Goal: Transaction & Acquisition: Purchase product/service

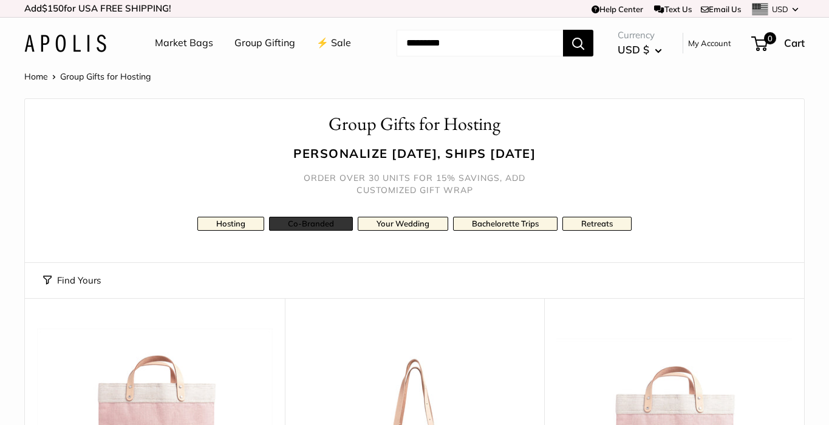
click at [330, 220] on link "Co-Branded" at bounding box center [311, 224] width 84 height 14
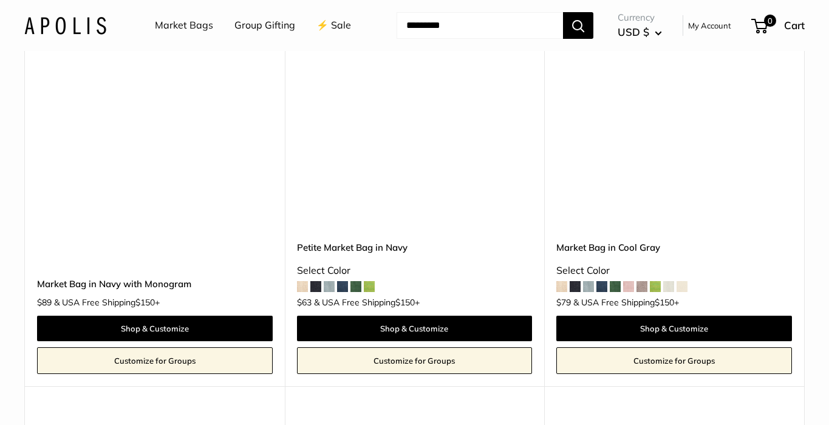
scroll to position [1605, 0]
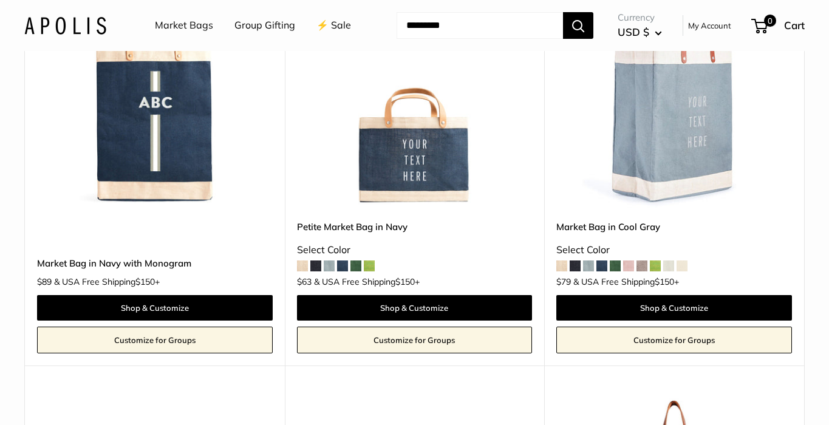
click at [0, 0] on img at bounding box center [0, 0] width 0 height 0
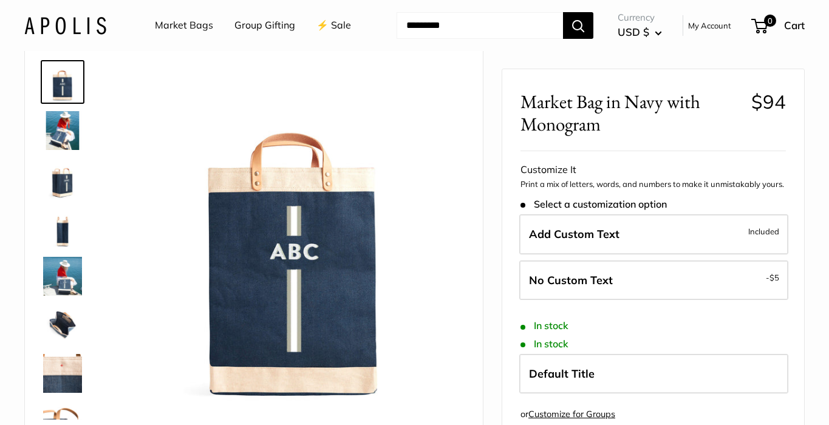
click at [59, 131] on img at bounding box center [62, 130] width 39 height 39
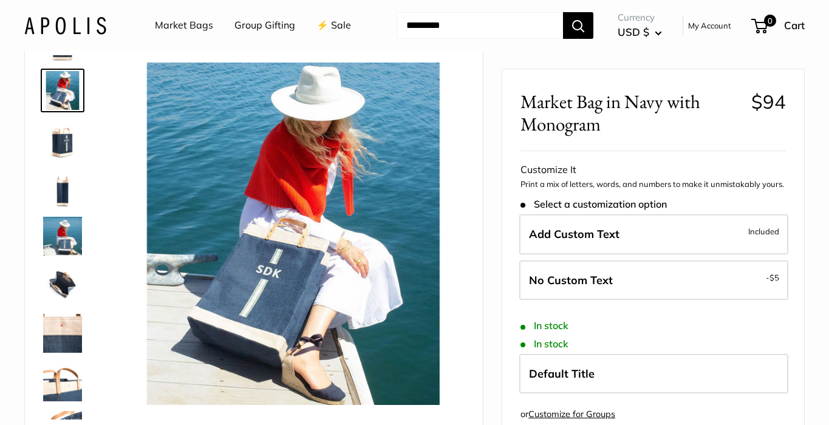
scroll to position [41, 0]
click at [62, 141] on img at bounding box center [62, 138] width 39 height 39
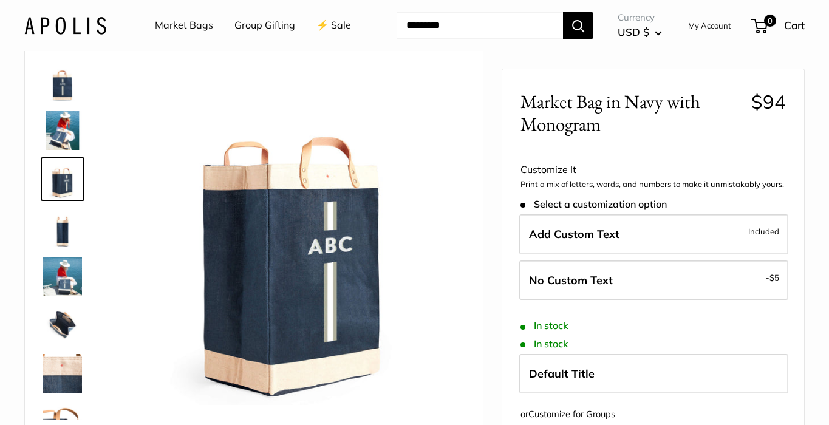
click at [65, 223] on img at bounding box center [62, 227] width 39 height 39
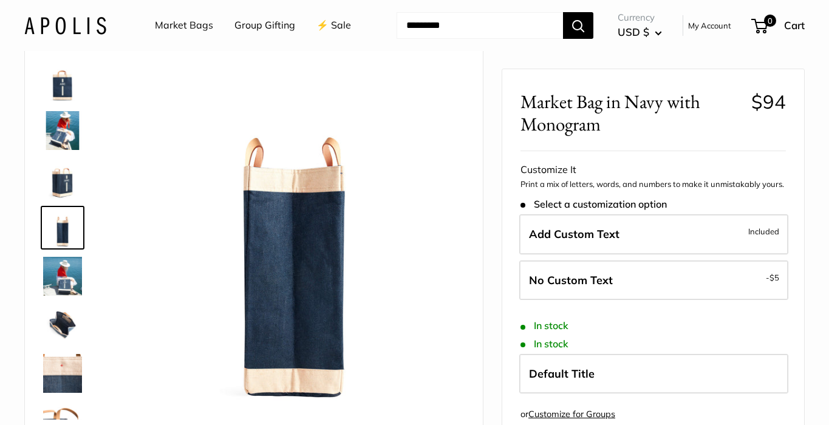
click at [73, 271] on img at bounding box center [62, 276] width 39 height 39
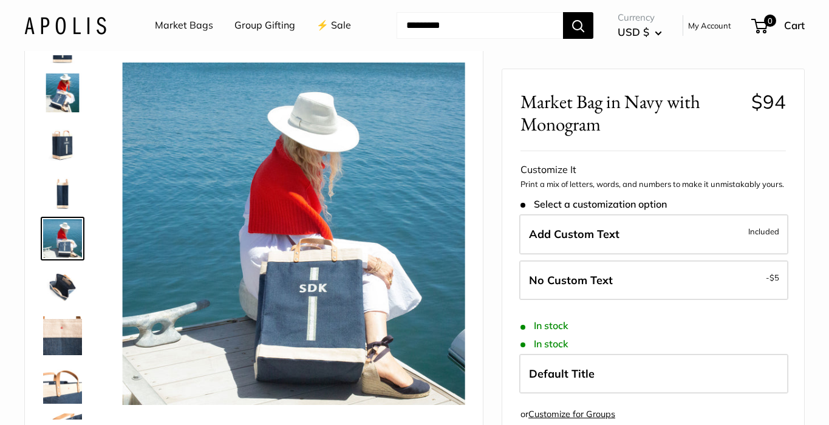
click at [73, 324] on img at bounding box center [62, 335] width 39 height 39
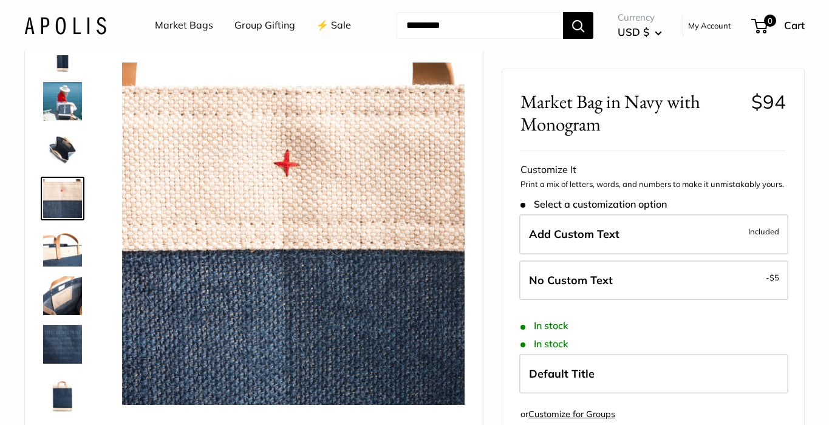
scroll to position [175, 0]
click at [63, 239] on img at bounding box center [62, 247] width 39 height 39
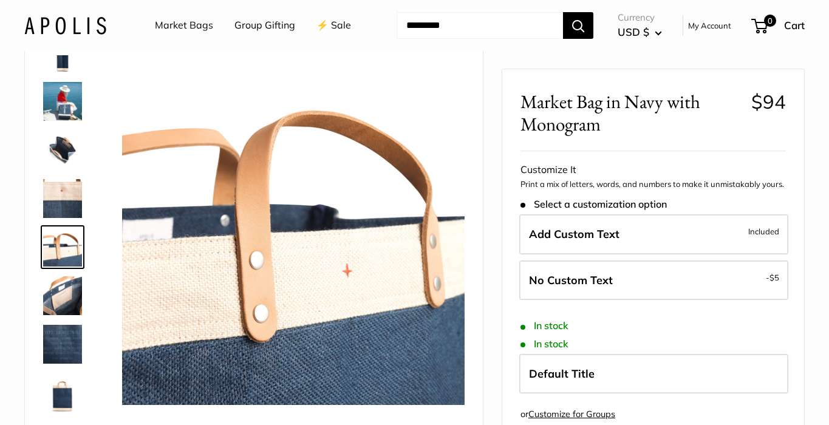
click at [63, 295] on img at bounding box center [62, 295] width 39 height 39
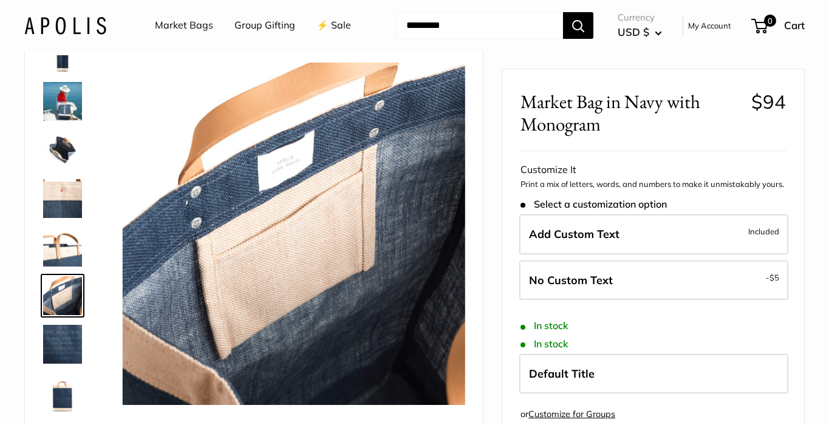
click at [64, 340] on img at bounding box center [62, 344] width 39 height 39
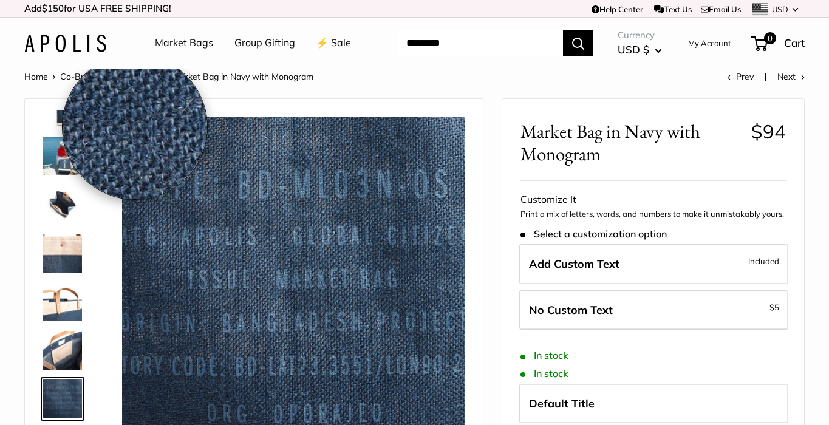
scroll to position [0, 0]
